Goal: Task Accomplishment & Management: Complete application form

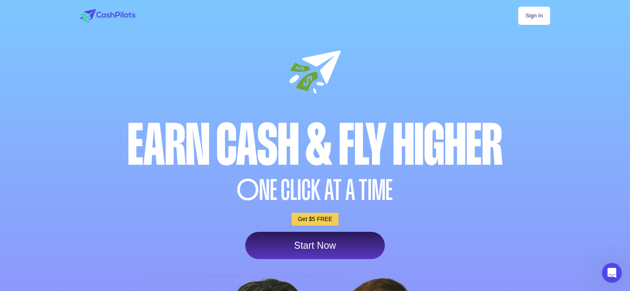
click at [287, 244] on link "Start Now" at bounding box center [315, 245] width 140 height 27
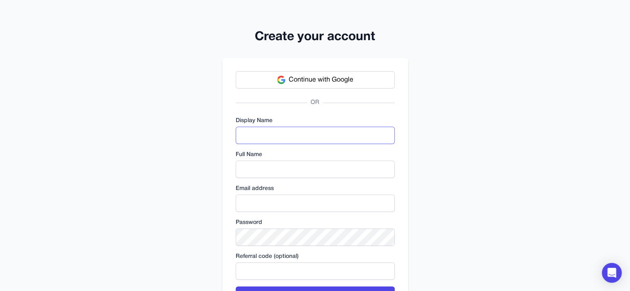
click at [267, 140] on input "text" at bounding box center [315, 135] width 159 height 17
type input "******"
click at [254, 175] on input "text" at bounding box center [315, 169] width 159 height 17
type input "**********"
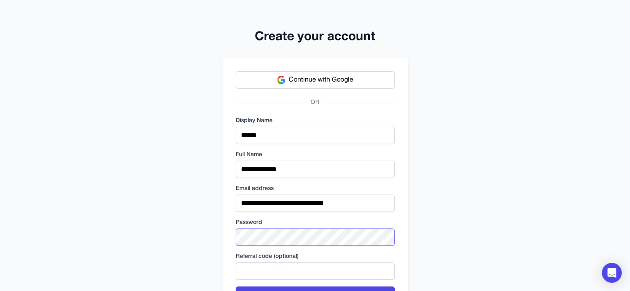
scroll to position [59, 0]
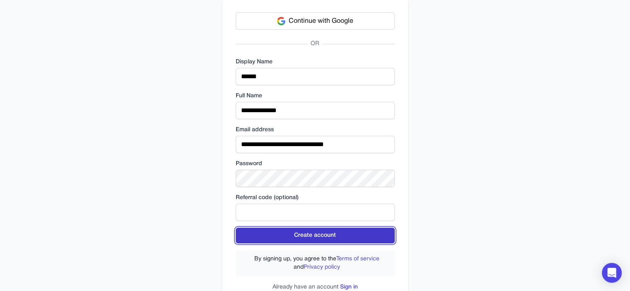
click at [309, 238] on button "Create account" at bounding box center [315, 236] width 159 height 16
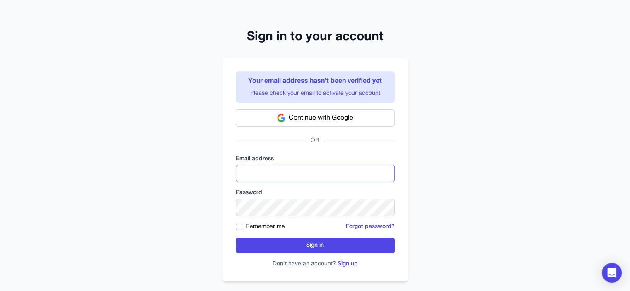
click at [321, 174] on input "email" at bounding box center [315, 173] width 159 height 17
type input "**********"
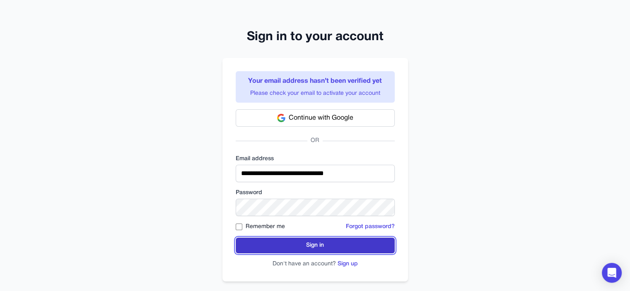
click at [250, 241] on button "Sign in" at bounding box center [315, 246] width 159 height 16
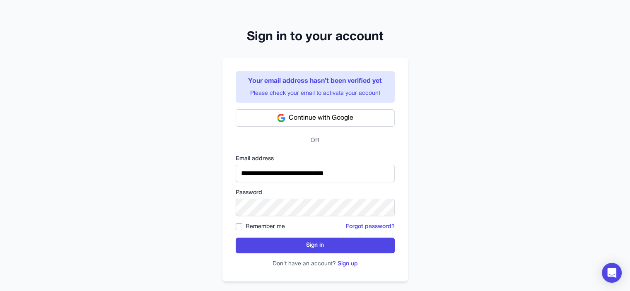
click at [290, 253] on form "**********" at bounding box center [315, 211] width 159 height 113
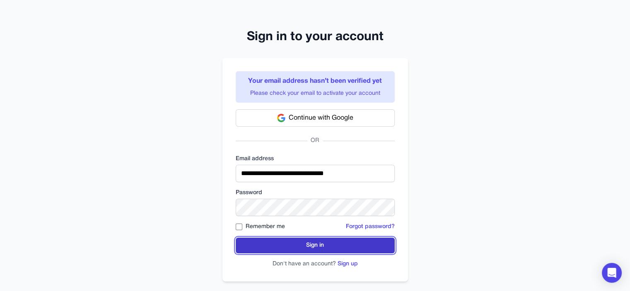
click at [290, 251] on button "Sign in" at bounding box center [315, 246] width 159 height 16
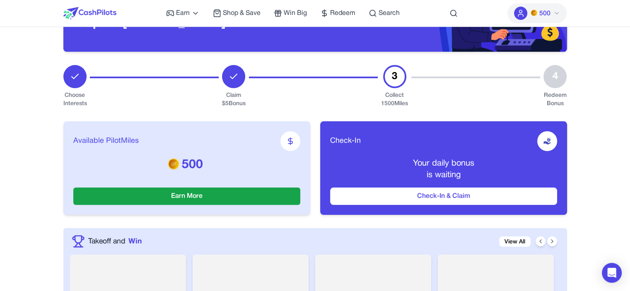
scroll to position [88, 0]
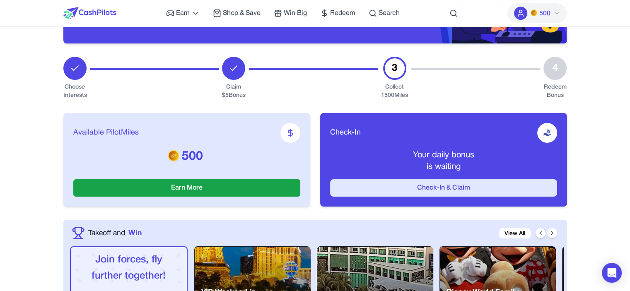
click at [400, 187] on button "Check-In & Claim" at bounding box center [443, 187] width 227 height 17
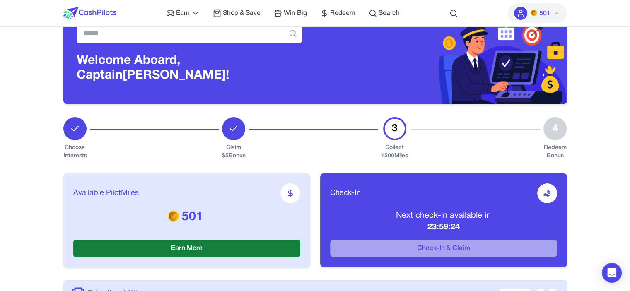
scroll to position [30, 0]
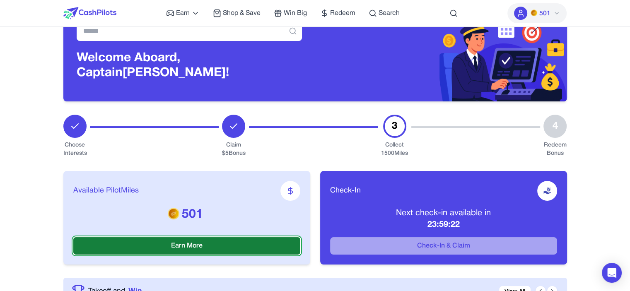
click at [190, 241] on button "Earn More" at bounding box center [186, 245] width 227 height 17
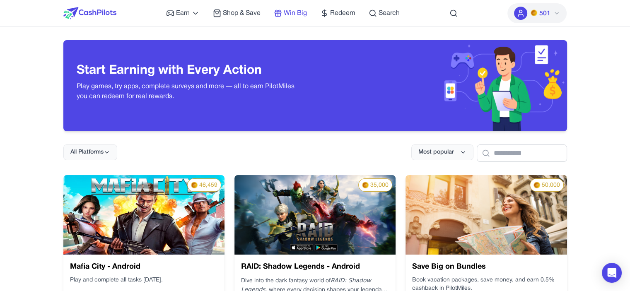
click at [292, 16] on span "Win Big" at bounding box center [295, 13] width 23 height 10
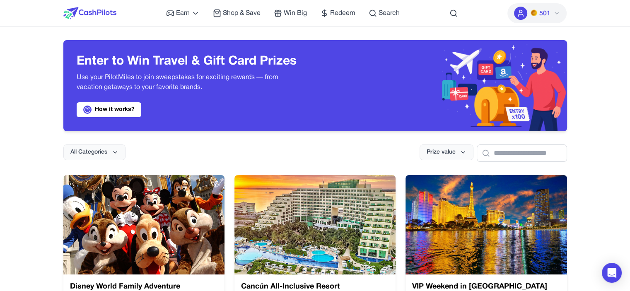
click at [110, 14] on img at bounding box center [89, 13] width 53 height 12
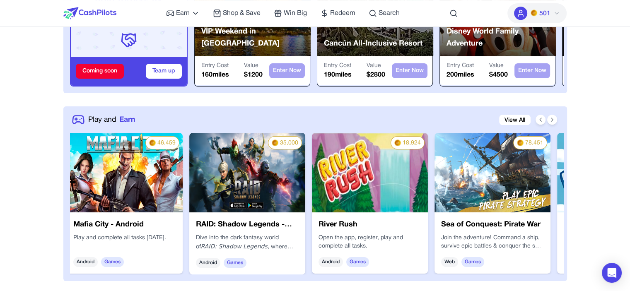
scroll to position [360, 0]
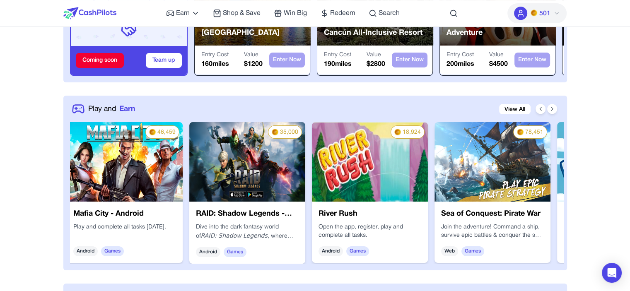
click at [363, 192] on img at bounding box center [370, 162] width 116 height 80
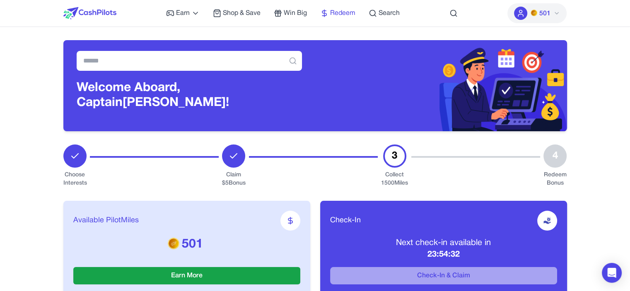
click at [338, 16] on span "Redeem" at bounding box center [342, 13] width 25 height 10
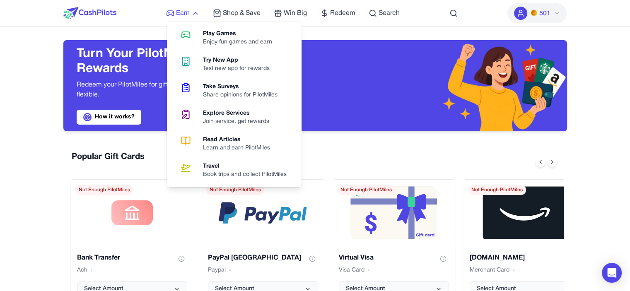
click at [189, 11] on span "Earn" at bounding box center [183, 13] width 14 height 10
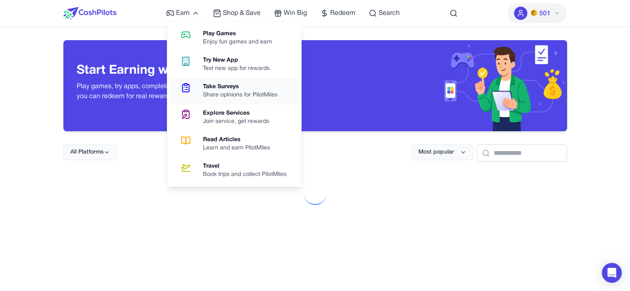
click at [224, 91] on div "Share opinions for PilotMiles" at bounding box center [243, 95] width 81 height 8
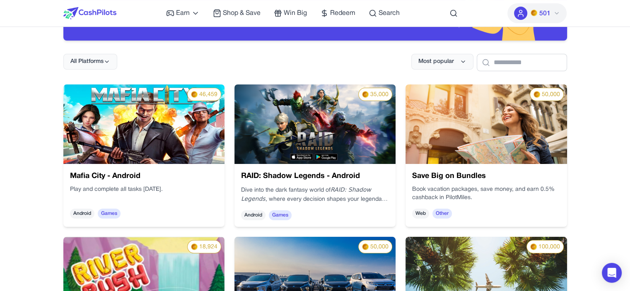
scroll to position [94, 0]
